Goal: Task Accomplishment & Management: Complete application form

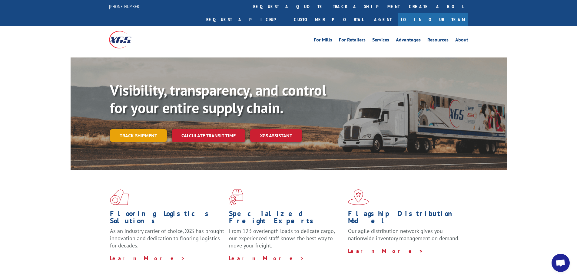
click at [148, 129] on link "Track shipment" at bounding box center [138, 135] width 57 height 13
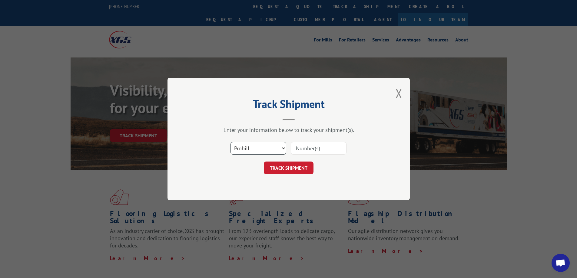
click at [280, 145] on select "Select category... Probill BOL PO" at bounding box center [258, 148] width 56 height 13
select select "bol"
click at [230, 142] on select "Select category... Probill BOL PO" at bounding box center [258, 148] width 56 height 13
click at [313, 145] on input at bounding box center [319, 148] width 56 height 13
type input "5179995"
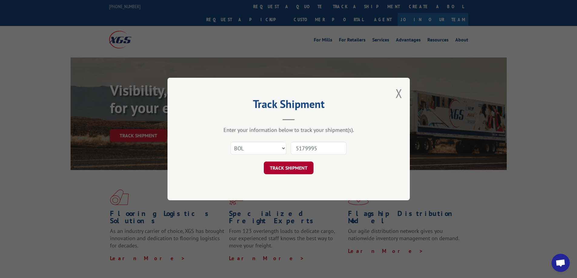
click at [309, 168] on button "TRACK SHIPMENT" at bounding box center [289, 168] width 50 height 13
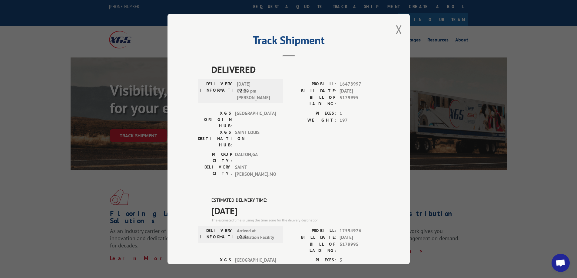
click at [403, 31] on div "Track Shipment DELIVERED DELIVERY INFORMATION: 10/04/2024 01:10 pm Smoot PROBIL…" at bounding box center [288, 139] width 242 height 250
click at [397, 31] on button "Close modal" at bounding box center [399, 30] width 7 height 16
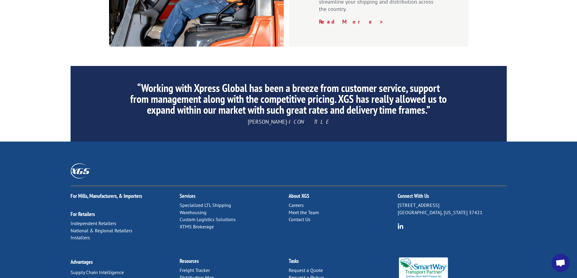
scroll to position [920, 0]
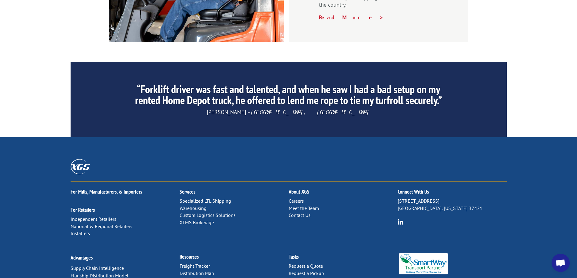
click at [296, 212] on link "Contact Us" at bounding box center [300, 215] width 22 height 6
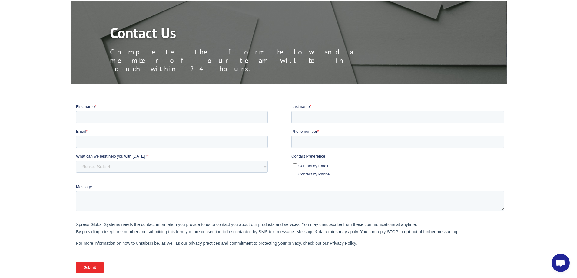
scroll to position [34, 0]
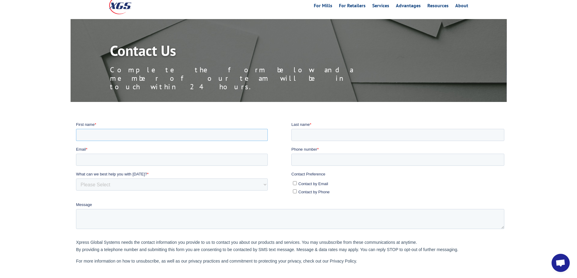
click at [202, 131] on input "First name *" at bounding box center [172, 135] width 192 height 12
type input "[PERSON_NAME]"
click at [228, 167] on fieldset "Email * Phone number *" at bounding box center [291, 158] width 431 height 25
click at [226, 159] on input "Email *" at bounding box center [172, 160] width 192 height 12
type input "[PERSON_NAME][EMAIL_ADDRESS][DOMAIN_NAME]"
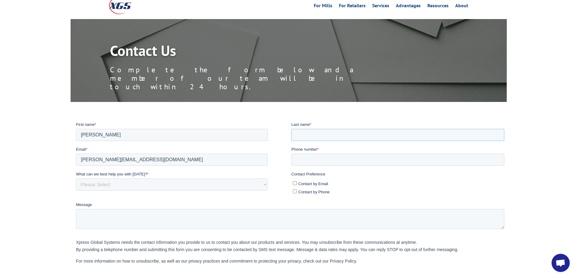
click at [335, 135] on input "Last name *" at bounding box center [397, 135] width 213 height 12
type input "[PERSON_NAME]"
click at [334, 158] on input "Phone number *" at bounding box center [397, 160] width 213 height 12
type input "18152255564"
click at [200, 183] on select "Please Select Quoting, Opening New Account, or New Business Opportunity Shipmen…" at bounding box center [172, 184] width 192 height 12
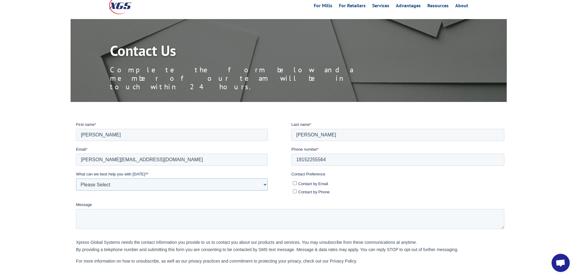
click at [169, 182] on select "Please Select Quoting, Opening New Account, or New Business Opportunity Shipmen…" at bounding box center [172, 184] width 192 height 12
click at [122, 184] on select "Please Select Quoting, Opening New Account, or New Business Opportunity Shipmen…" at bounding box center [172, 184] width 192 height 12
select select "Customer Service"
click at [76, 178] on select "Please Select Quoting, Opening New Account, or New Business Opportunity Shipmen…" at bounding box center [172, 184] width 192 height 12
click at [295, 183] on input "Contact by Email" at bounding box center [295, 183] width 4 height 4
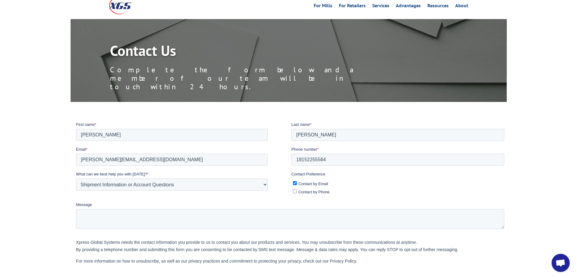
checkbox input "true"
click at [295, 191] on input "Contact by Phone" at bounding box center [295, 191] width 4 height 4
checkbox input "true"
click at [217, 224] on textarea "Message" at bounding box center [290, 219] width 428 height 20
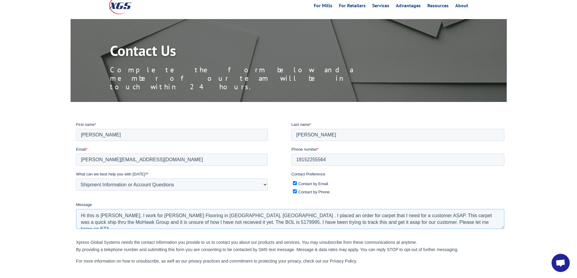
scroll to position [3, 0]
type textarea "Hi this is [PERSON_NAME]. I work for [PERSON_NAME] Flooring in [GEOGRAPHIC_DATA…"
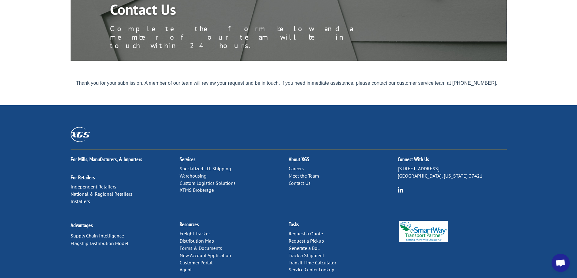
scroll to position [77, 0]
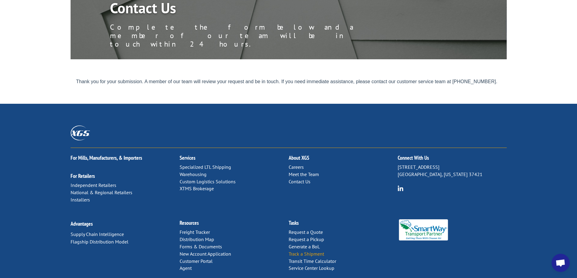
click at [305, 251] on link "Track a Shipment" at bounding box center [306, 254] width 35 height 6
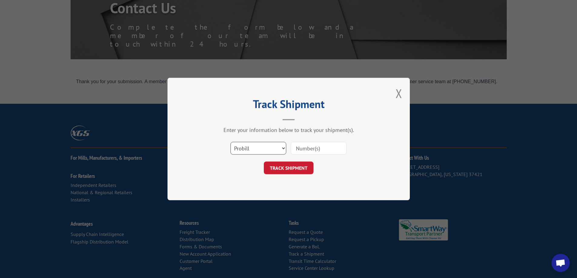
click at [276, 144] on select "Select category... Probill BOL PO" at bounding box center [258, 148] width 56 height 13
select select "bol"
click at [230, 142] on select "Select category... Probill BOL PO" at bounding box center [258, 148] width 56 height 13
click at [334, 150] on input at bounding box center [319, 148] width 56 height 13
type input "5179995"
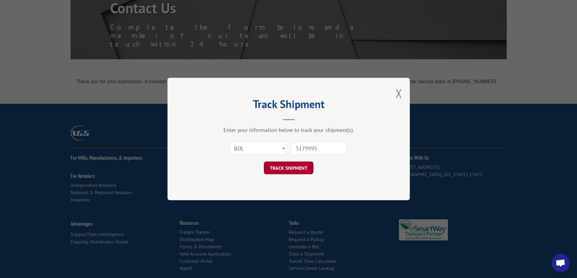
click at [303, 171] on button "TRACK SHIPMENT" at bounding box center [289, 168] width 50 height 13
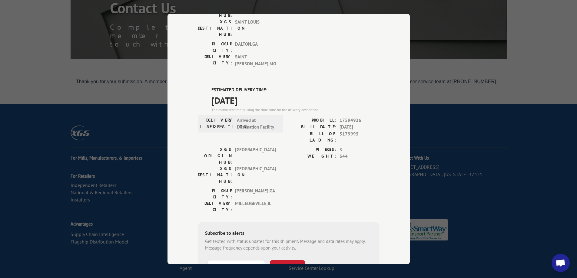
scroll to position [121, 0]
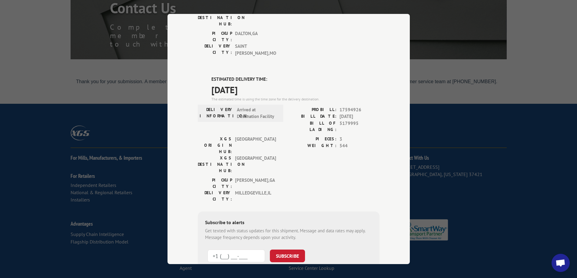
click at [253, 250] on input "+1 (___) ___-____" at bounding box center [236, 256] width 58 height 13
type input "[PHONE_NUMBER]"
click at [282, 250] on button "SUBSCRIBE" at bounding box center [287, 256] width 35 height 13
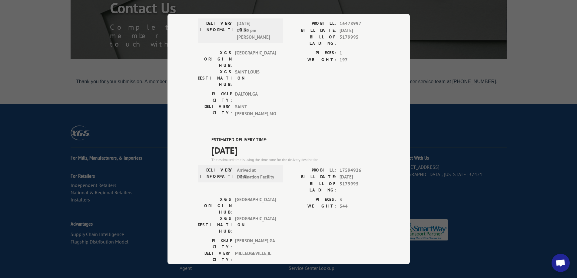
scroll to position [88, 0]
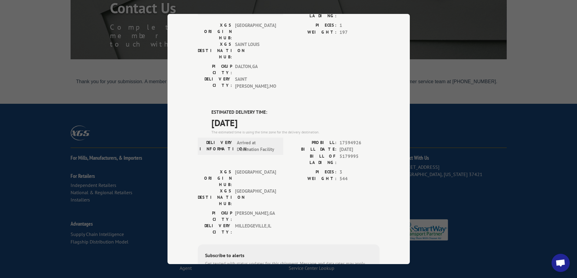
drag, startPoint x: 256, startPoint y: 183, endPoint x: 252, endPoint y: 187, distance: 5.4
click at [255, 252] on div "Subscribe to alerts" at bounding box center [288, 256] width 167 height 9
